Goal: Information Seeking & Learning: Learn about a topic

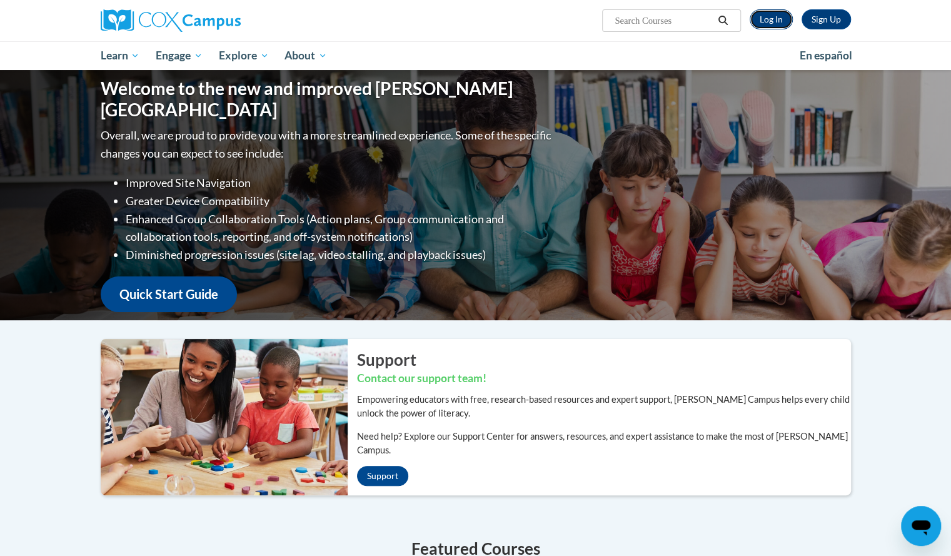
click at [773, 16] on link "Log In" at bounding box center [771, 19] width 43 height 20
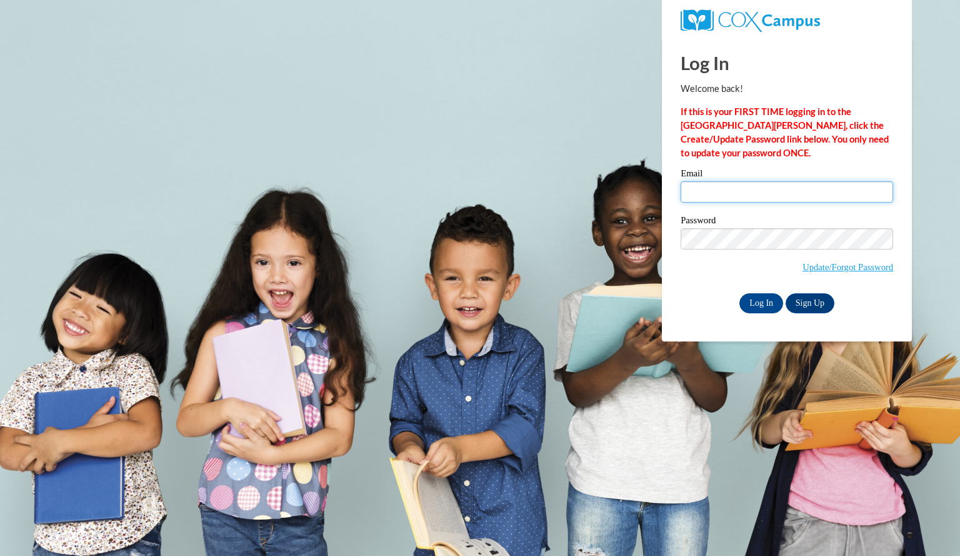
click at [825, 193] on input "Email" at bounding box center [787, 191] width 213 height 21
type input "brendellauren@aasd.k12.wi.us"
click at [761, 303] on input "Log In" at bounding box center [762, 303] width 44 height 20
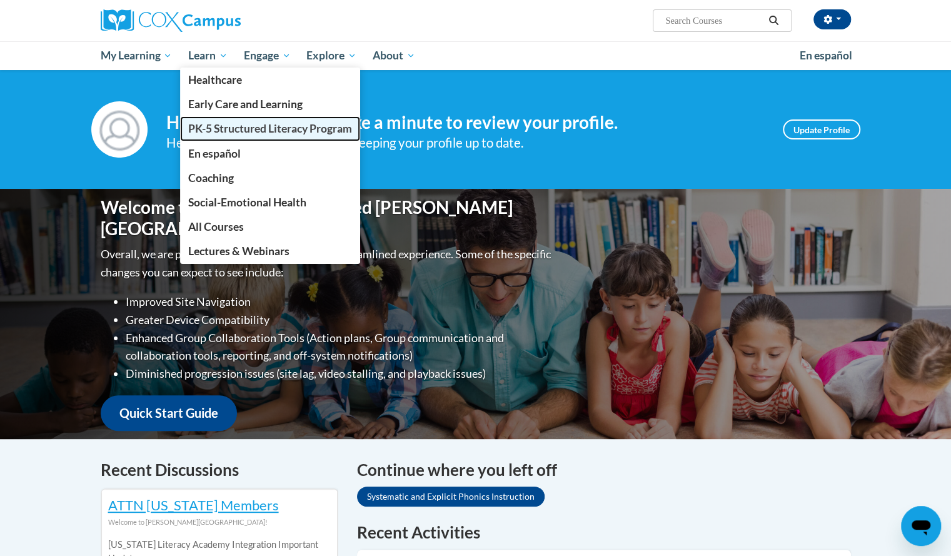
click at [234, 122] on span "PK-5 Structured Literacy Program" at bounding box center [270, 128] width 164 height 13
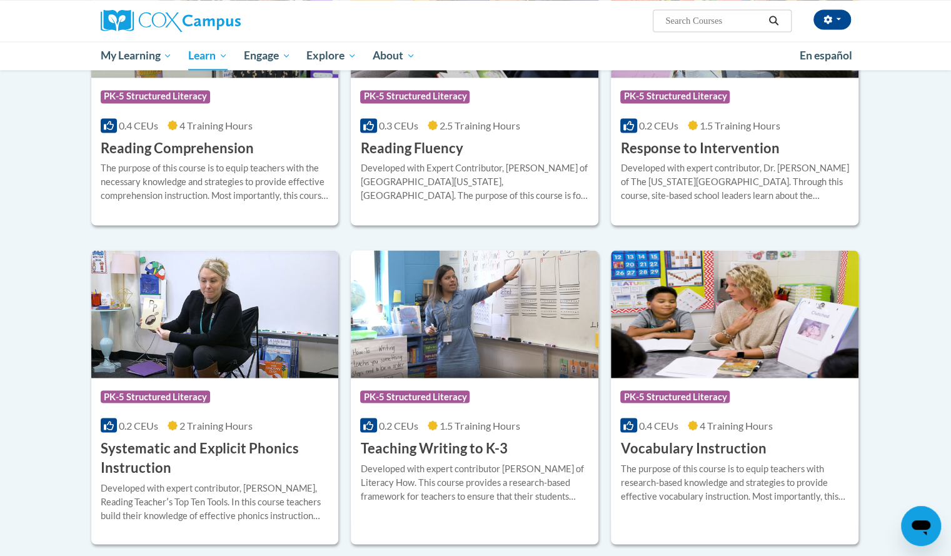
scroll to position [1198, 0]
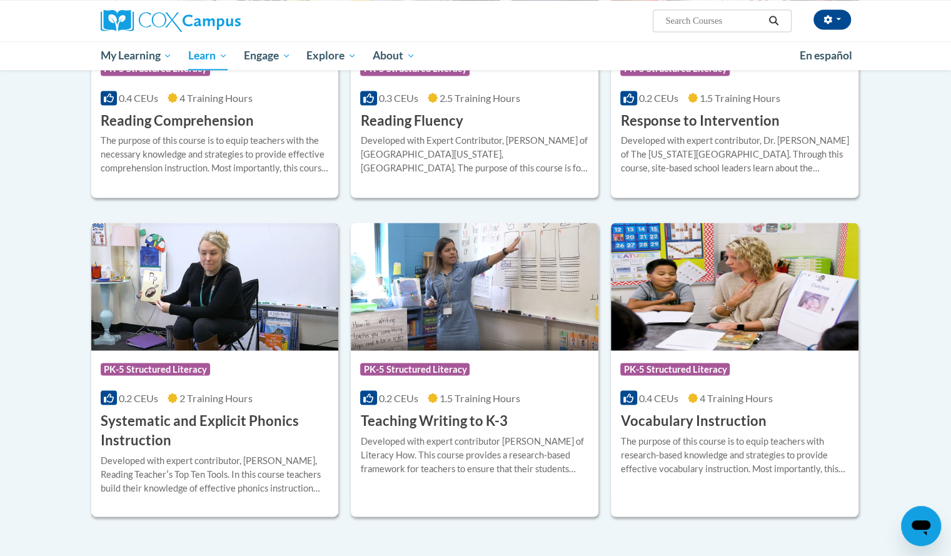
click at [249, 298] on img at bounding box center [215, 287] width 248 height 128
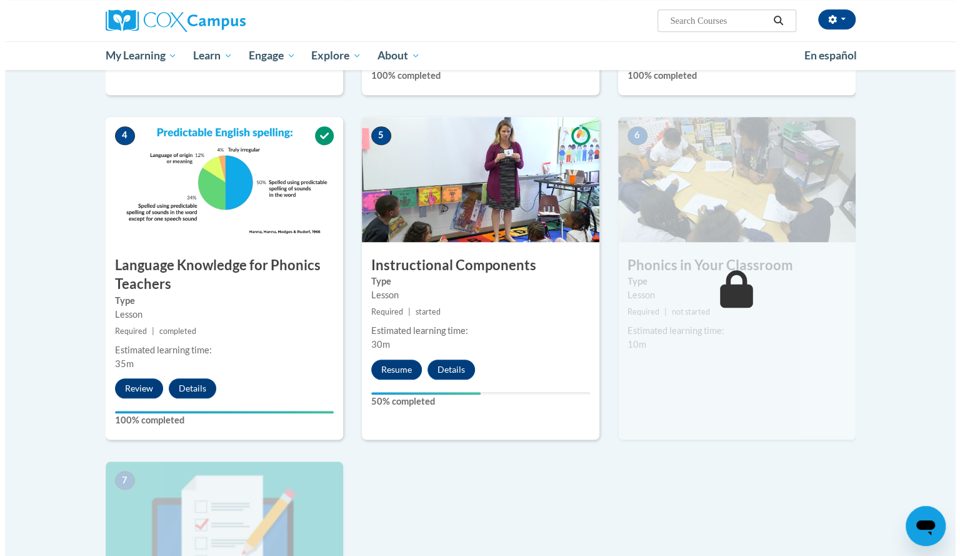
scroll to position [536, 0]
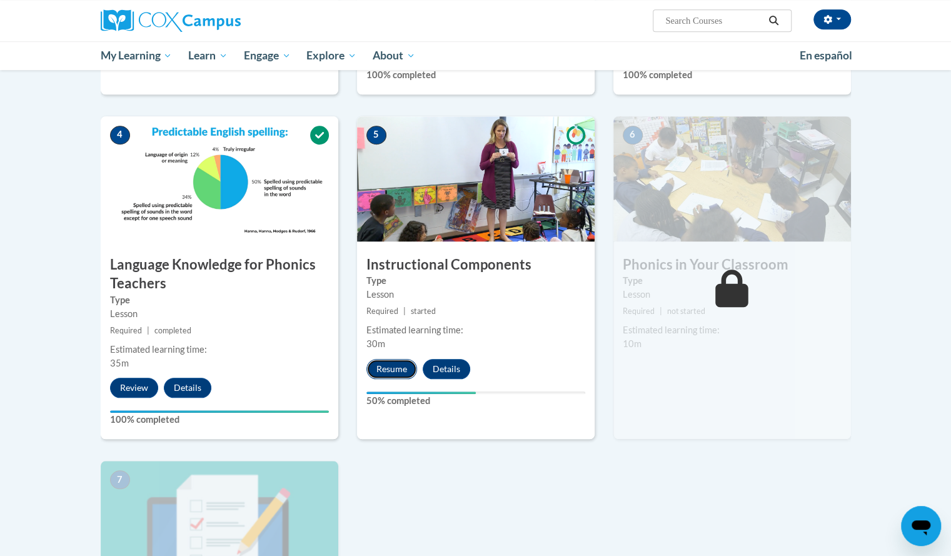
click at [397, 366] on button "Resume" at bounding box center [391, 369] width 51 height 20
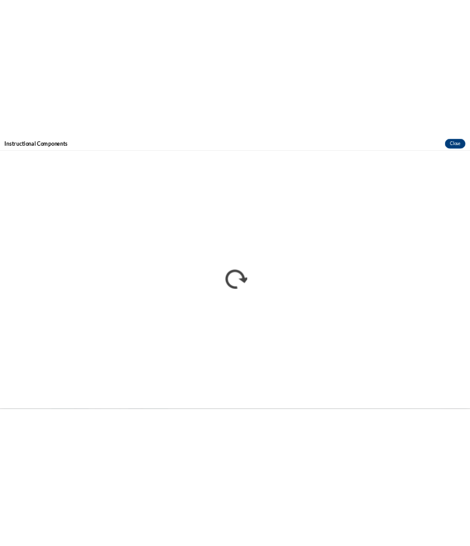
scroll to position [0, 0]
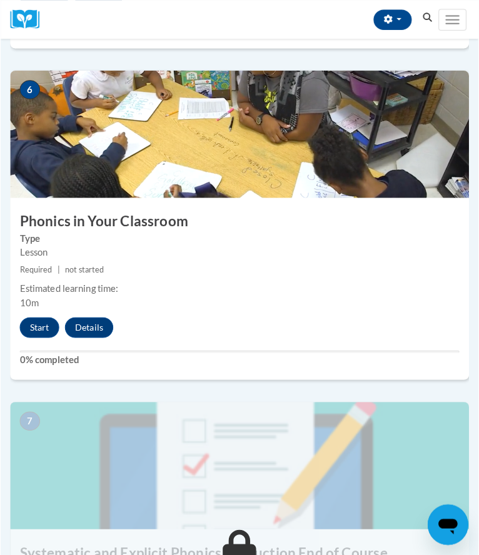
scroll to position [1846, 0]
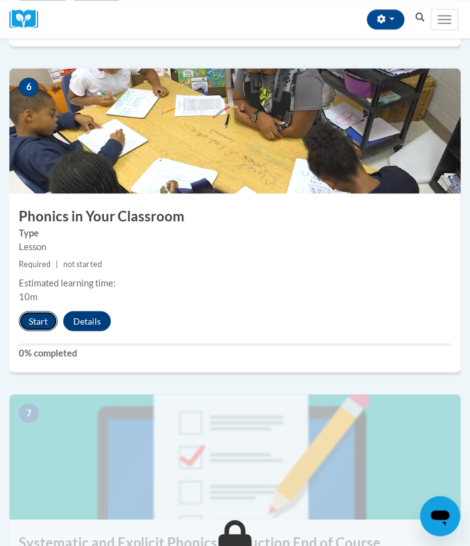
click at [36, 319] on button "Start" at bounding box center [38, 321] width 39 height 20
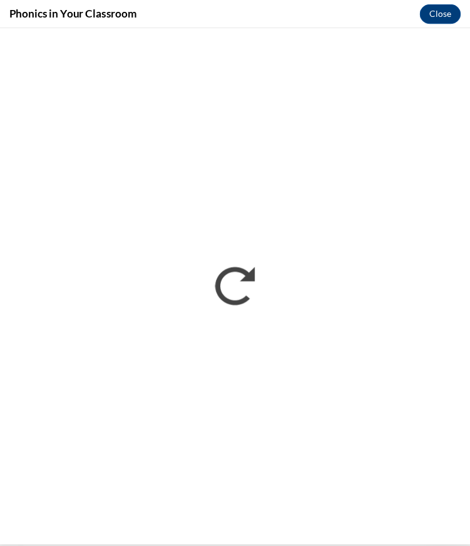
scroll to position [0, 0]
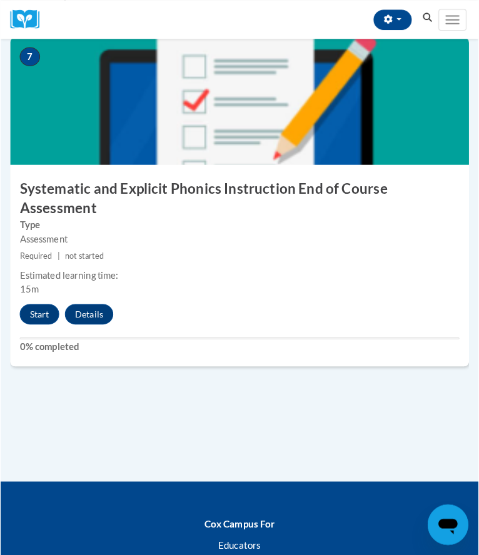
scroll to position [2200, 0]
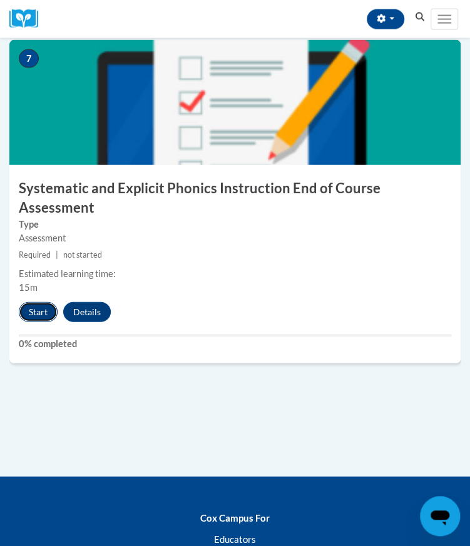
click at [44, 302] on button "Start" at bounding box center [38, 312] width 39 height 20
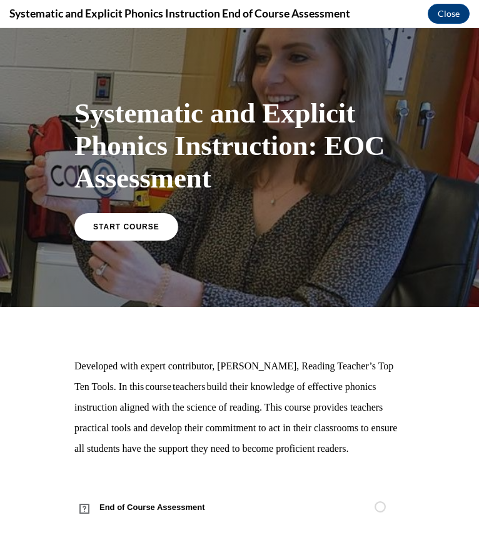
scroll to position [0, 0]
click at [111, 237] on link "START COURSE" at bounding box center [126, 226] width 109 height 29
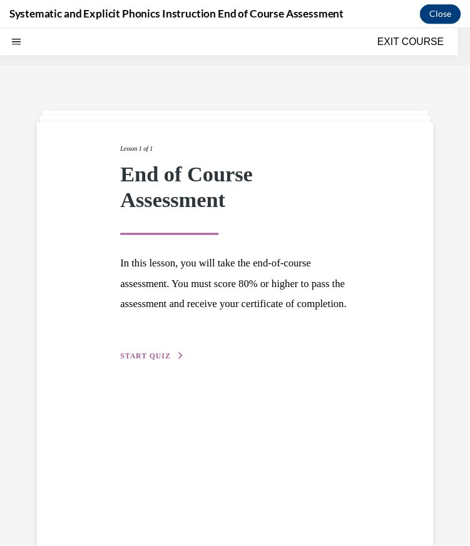
scroll to position [39, 0]
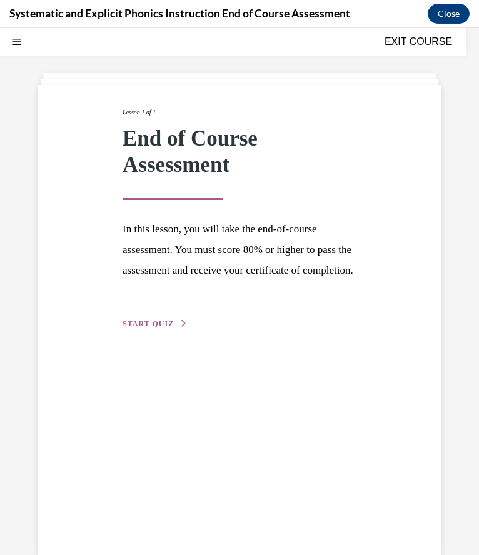
click at [169, 328] on span "START QUIZ" at bounding box center [148, 323] width 51 height 9
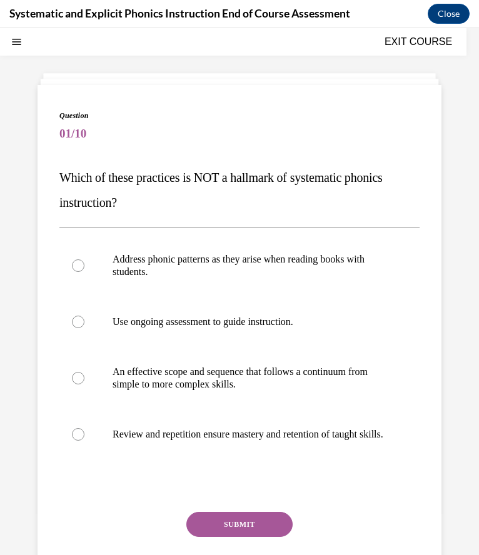
click at [406, 48] on button "EXIT COURSE" at bounding box center [418, 41] width 75 height 15
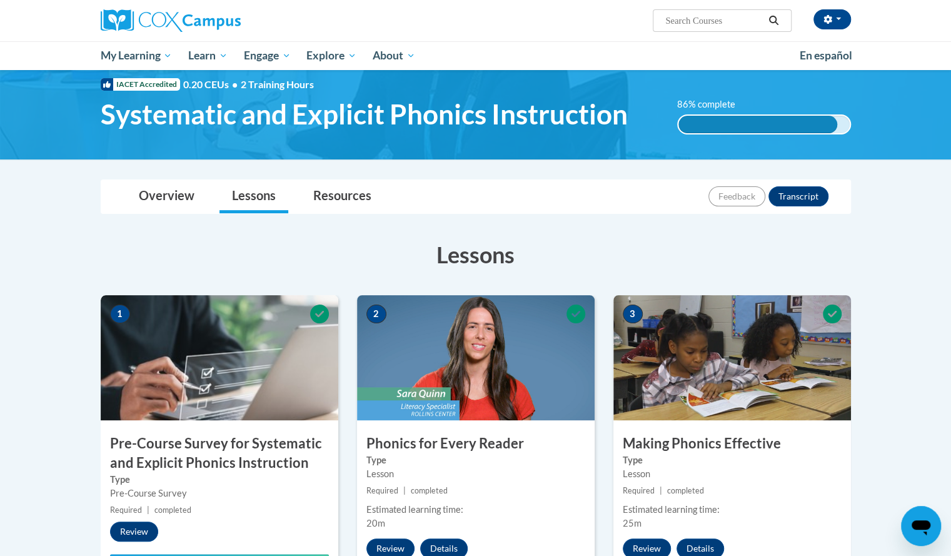
scroll to position [0, 0]
